Goal: Task Accomplishment & Management: Manage account settings

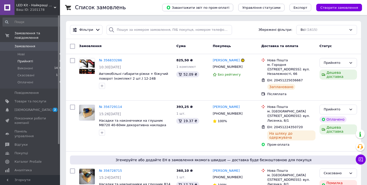
click at [26, 59] on span "Прийняті" at bounding box center [26, 61] width 16 height 5
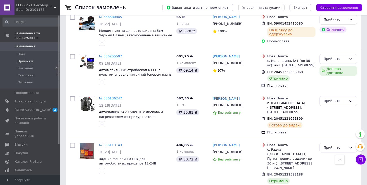
scroll to position [211, 0]
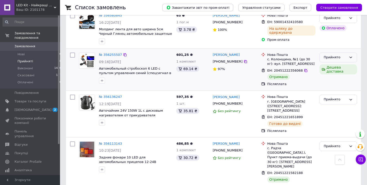
click at [331, 55] on div "Прийнято" at bounding box center [335, 57] width 23 height 5
click at [329, 63] on li "Виконано" at bounding box center [338, 67] width 37 height 9
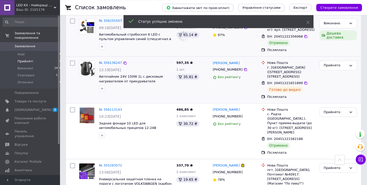
scroll to position [253, 0]
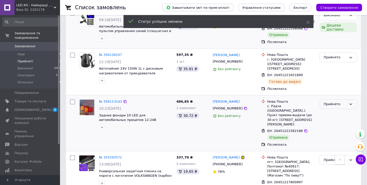
click at [330, 102] on div "Прийнято" at bounding box center [335, 104] width 23 height 5
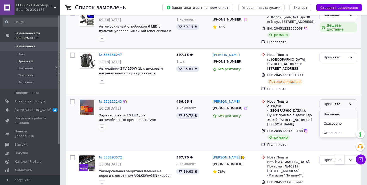
click at [329, 110] on li "Виконано" at bounding box center [338, 114] width 37 height 9
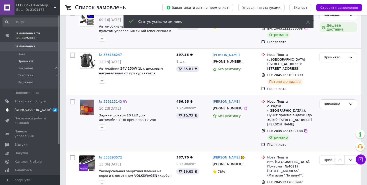
click at [23, 108] on span "[DEMOGRAPHIC_DATA]" at bounding box center [33, 110] width 37 height 5
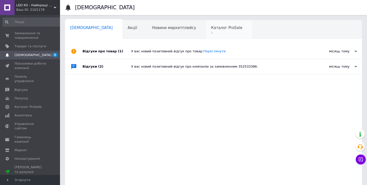
click at [211, 31] on span "1" at bounding box center [226, 33] width 31 height 4
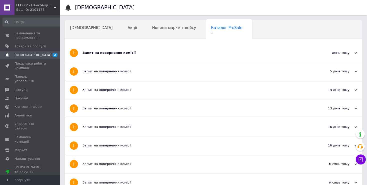
click at [110, 45] on span "Навчання та заходи" at bounding box center [90, 47] width 40 height 5
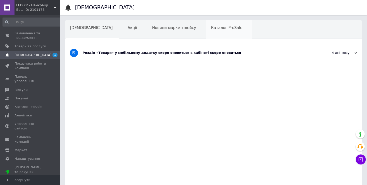
click at [211, 26] on span "Каталог ProSale" at bounding box center [226, 28] width 31 height 5
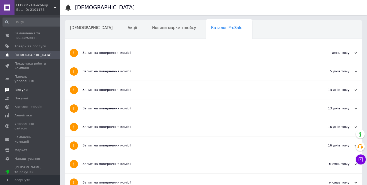
click at [24, 88] on span "Відгуки" at bounding box center [21, 90] width 13 height 5
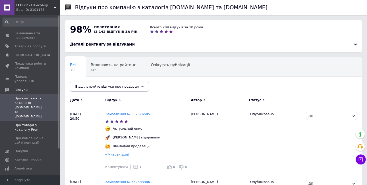
click at [23, 123] on span "Про товари з каталогу Prom" at bounding box center [31, 127] width 32 height 9
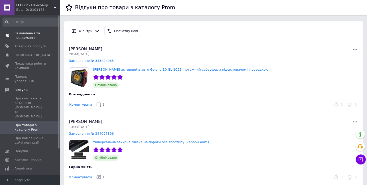
click at [35, 33] on span "Замовлення та повідомлення" at bounding box center [31, 35] width 32 height 9
